Goal: Task Accomplishment & Management: Manage account settings

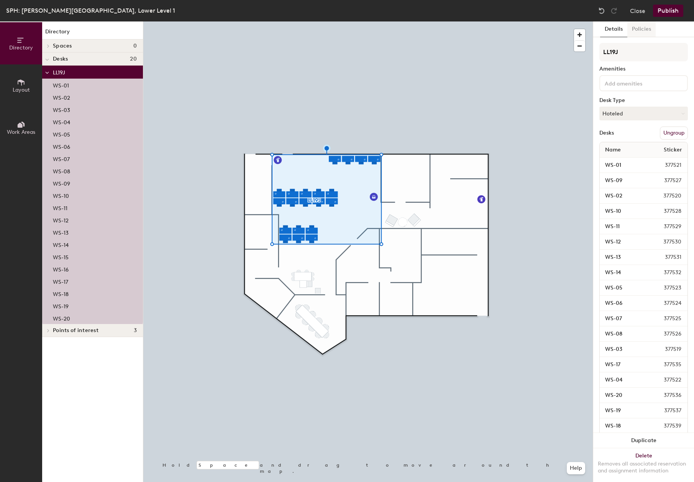
click at [639, 29] on button "Policies" at bounding box center [641, 29] width 28 height 16
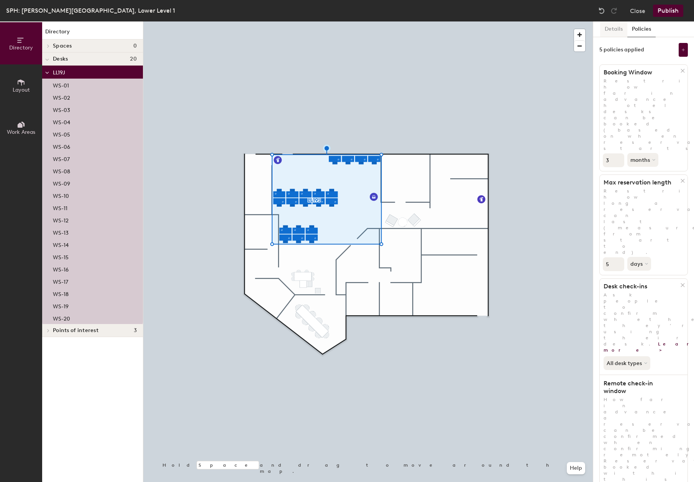
click at [611, 30] on button "Details" at bounding box center [613, 29] width 27 height 16
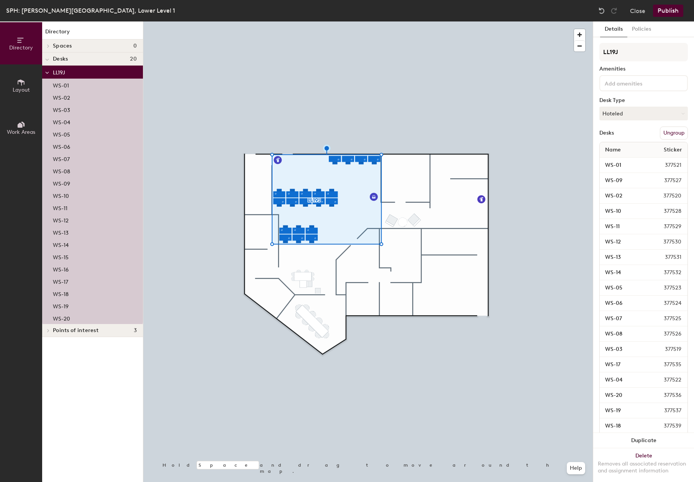
click at [48, 61] on icon at bounding box center [47, 59] width 4 height 3
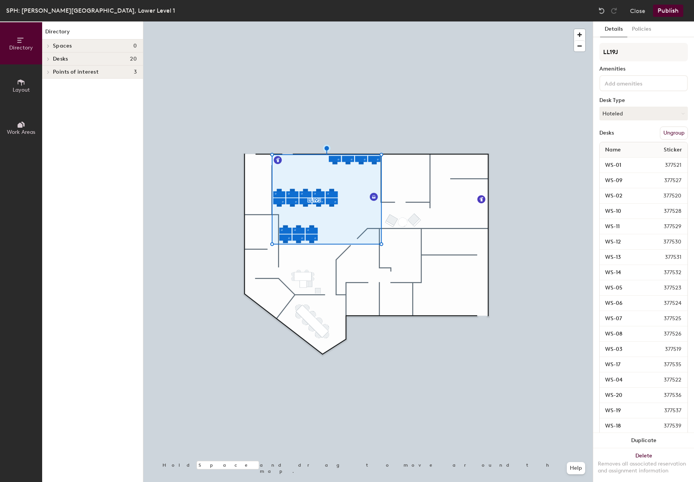
click at [48, 61] on div at bounding box center [47, 58] width 10 height 13
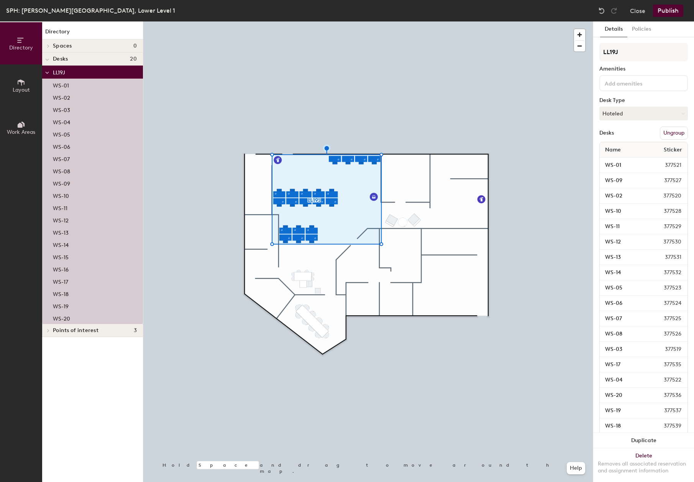
click at [48, 330] on icon at bounding box center [48, 330] width 3 height 4
click at [49, 45] on icon at bounding box center [48, 46] width 3 height 4
click at [631, 82] on input at bounding box center [637, 82] width 69 height 9
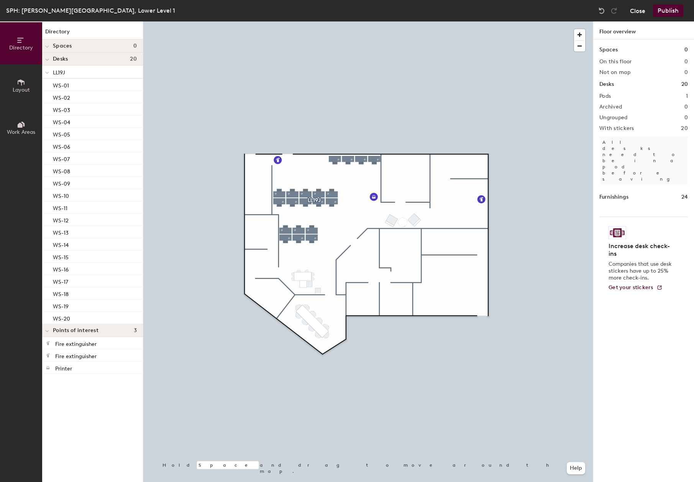
click at [638, 11] on button "Close" at bounding box center [637, 11] width 15 height 12
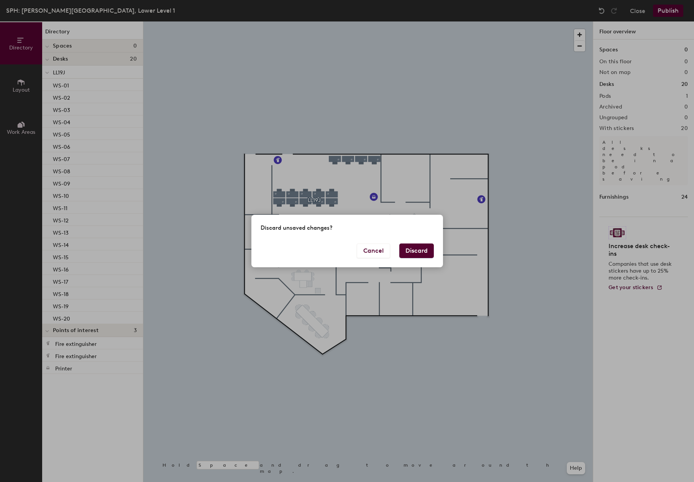
click at [417, 246] on button "Discard" at bounding box center [416, 250] width 34 height 15
